Goal: Check status: Check status

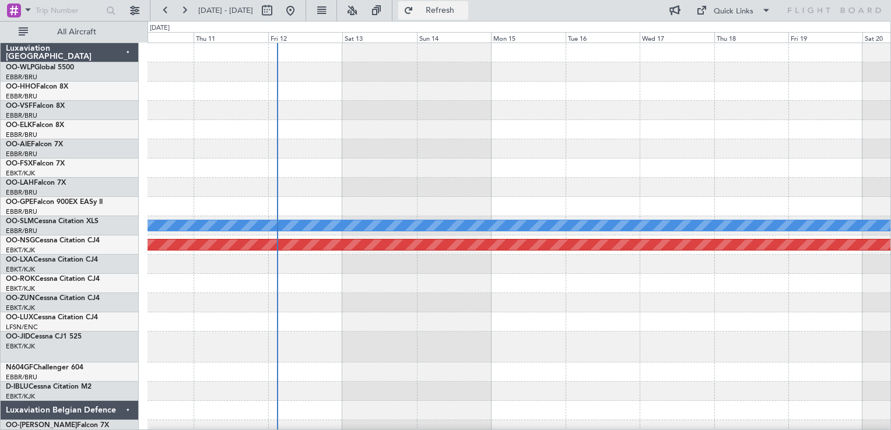
click at [467, 17] on button "Refresh" at bounding box center [433, 10] width 70 height 19
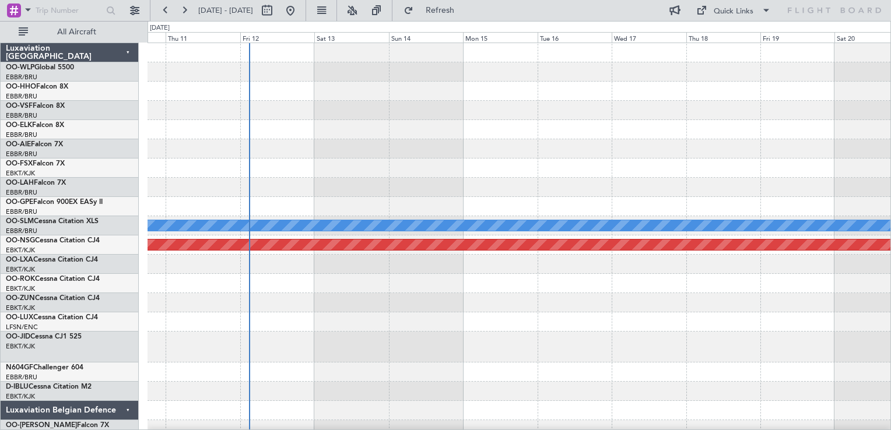
click at [460, 170] on div at bounding box center [519, 168] width 743 height 19
